Goal: Transaction & Acquisition: Purchase product/service

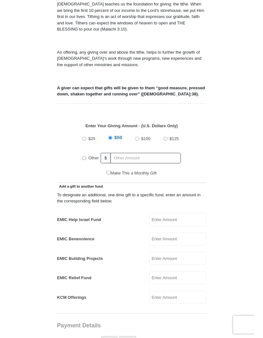
scroll to position [188, 0]
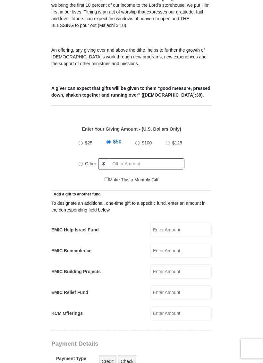
click at [195, 211] on div "To designate an additional, one-time gift to a specific fund, enter an amount i…" at bounding box center [131, 258] width 161 height 123
click at [193, 223] on input "EMIC Help Israel Fund" at bounding box center [181, 230] width 61 height 14
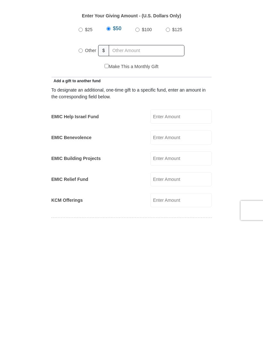
click at [79, 162] on input "Other" at bounding box center [81, 164] width 4 height 4
radio input "true"
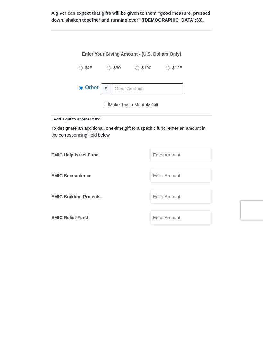
click at [192, 261] on input "EMIC Help Israel Fund" at bounding box center [181, 268] width 61 height 14
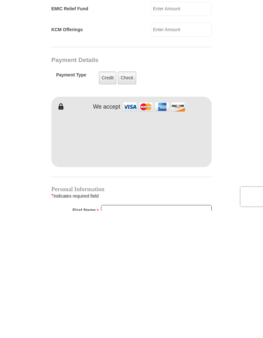
scroll to position [383, 0]
type input "15"
click at [138, 332] on input "First Name *" at bounding box center [156, 337] width 111 height 11
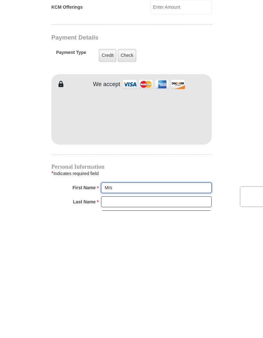
scroll to position [407, 0]
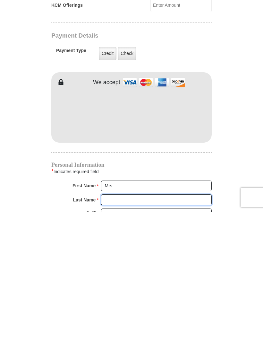
click at [156, 321] on input "Last Name *" at bounding box center [156, 326] width 111 height 11
click at [125, 307] on input "Mrs" at bounding box center [156, 312] width 111 height 11
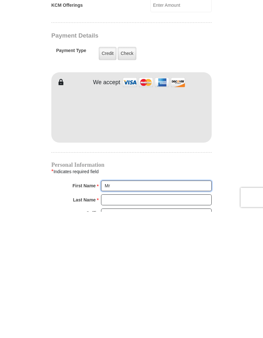
type input "M"
type input "[PERSON_NAME]"
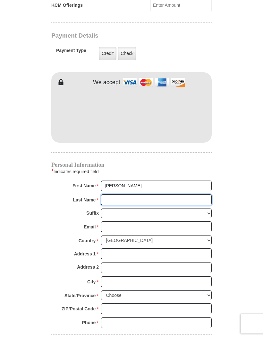
click at [137, 194] on input "Last Name *" at bounding box center [156, 199] width 111 height 11
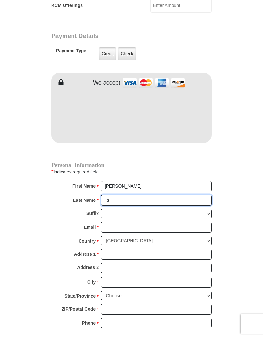
type input "Tshabalala"
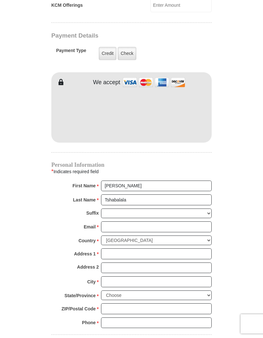
click at [140, 221] on input "Email *" at bounding box center [156, 226] width 111 height 11
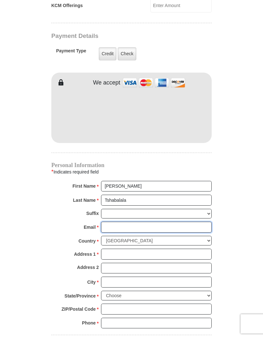
type input "[PERSON_NAME][EMAIL_ADDRESS][DOMAIN_NAME]"
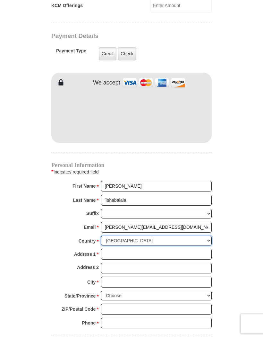
select select "ZA"
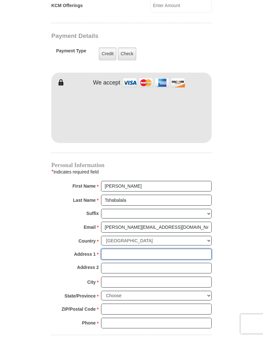
type input "[STREET_ADDRESS]"
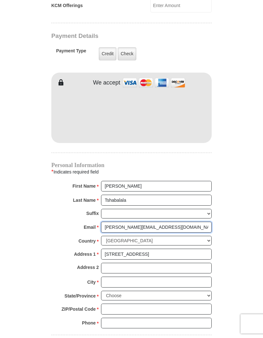
scroll to position [534, 0]
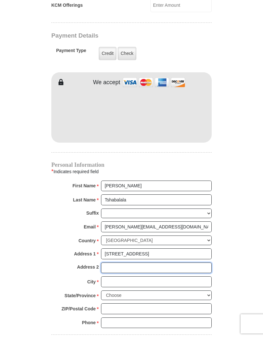
type input "Plumstead"
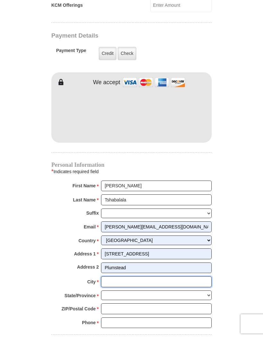
type input "[GEOGRAPHIC_DATA]"
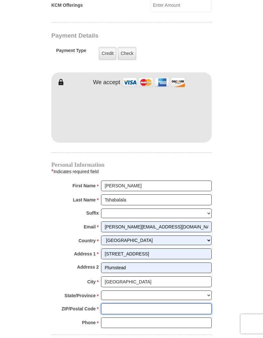
type input "7800"
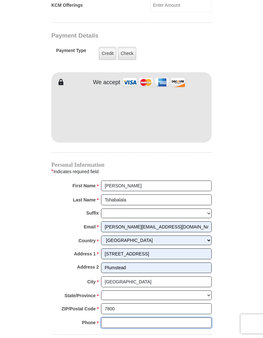
type input "0731628967"
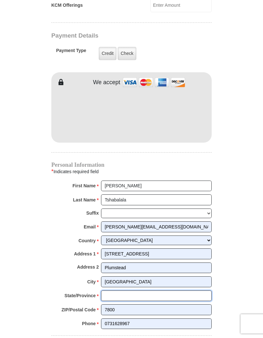
click at [153, 290] on input "State/Province *" at bounding box center [156, 295] width 111 height 11
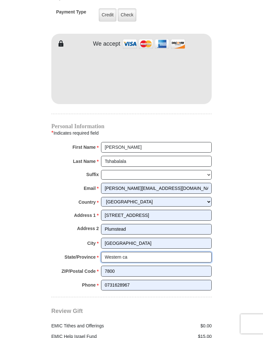
scroll to position [571, 0]
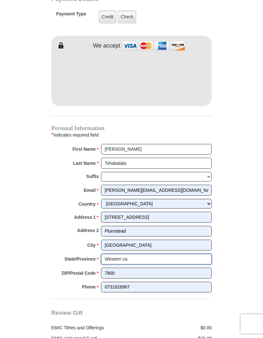
type input "Western ca"
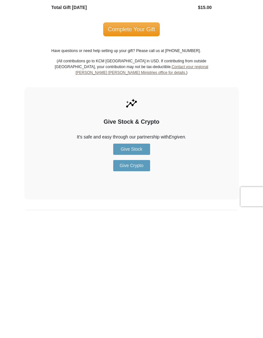
scroll to position [800, 0]
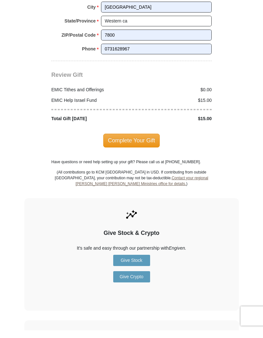
click at [144, 142] on span "Complete Your Gift" at bounding box center [131, 148] width 57 height 13
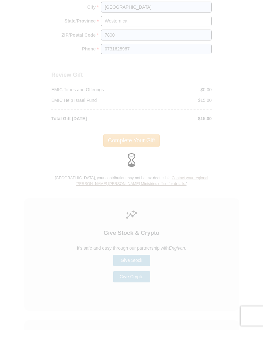
scroll to position [808, 0]
